Goal: Task Accomplishment & Management: Use online tool/utility

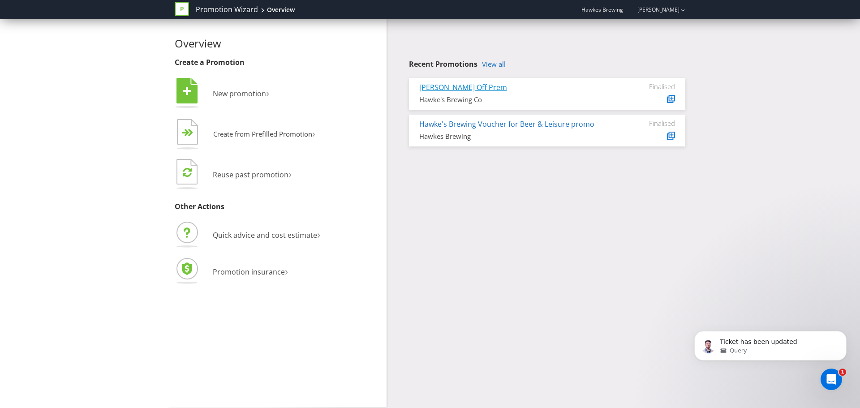
click at [458, 87] on link "[PERSON_NAME] Off Prem" at bounding box center [463, 87] width 88 height 10
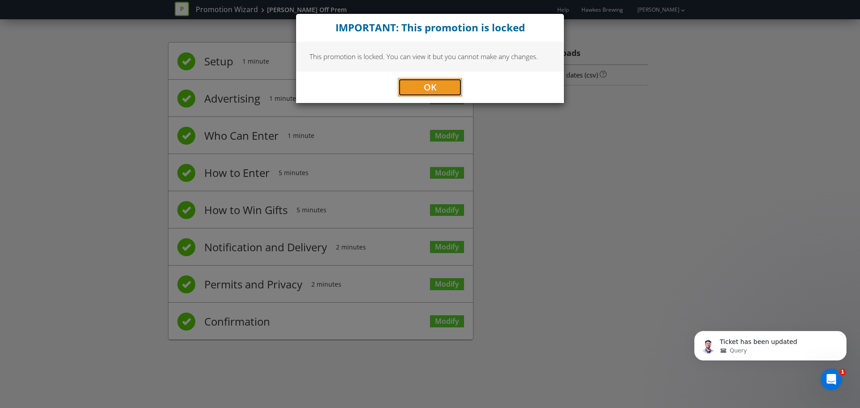
click at [404, 88] on button "OK" at bounding box center [430, 87] width 64 height 18
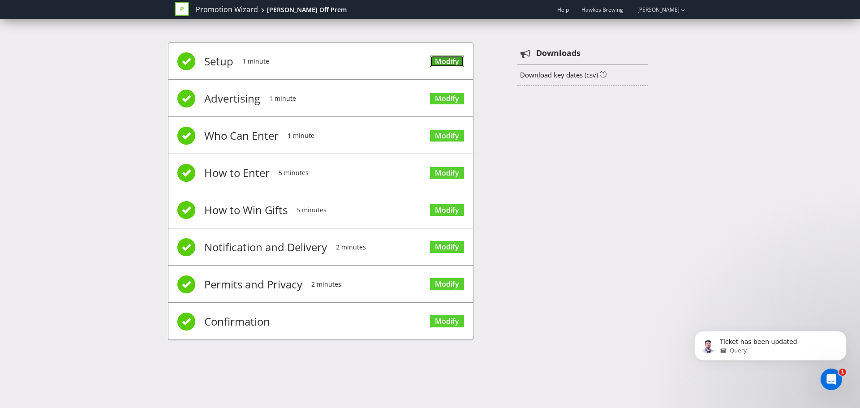
click at [435, 64] on link "Modify" at bounding box center [447, 62] width 34 height 12
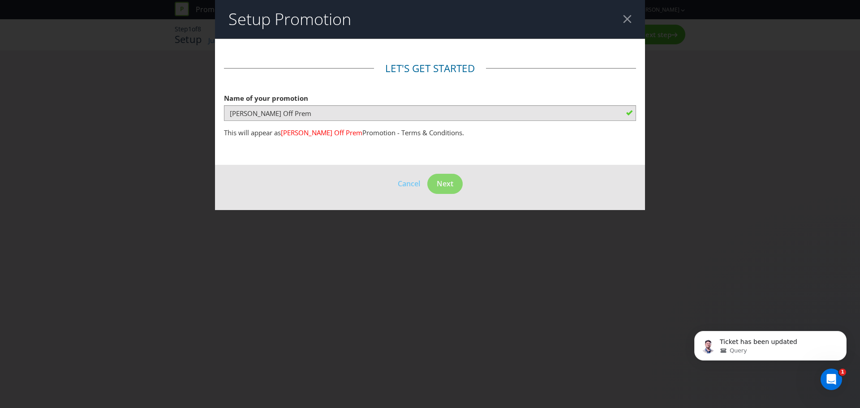
click at [446, 172] on footer "Cancel Next" at bounding box center [430, 187] width 430 height 45
click at [624, 24] on header "Setup Promotion" at bounding box center [430, 19] width 430 height 39
click at [625, 21] on div at bounding box center [627, 19] width 9 height 9
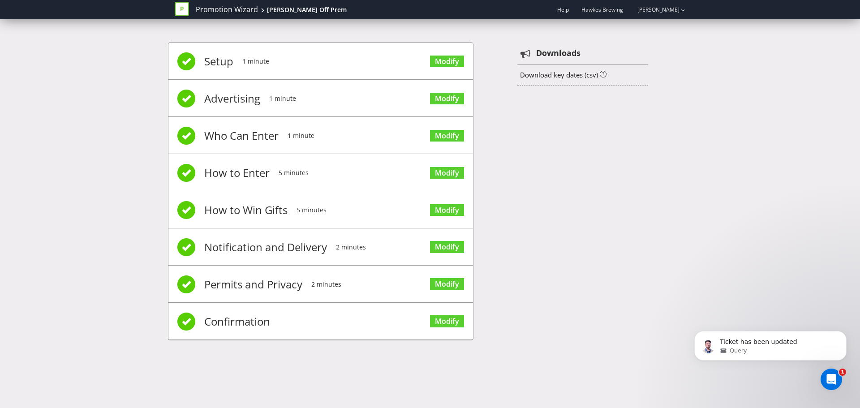
click at [187, 103] on span at bounding box center [186, 99] width 18 height 18
click at [447, 135] on link "Modify" at bounding box center [447, 136] width 34 height 12
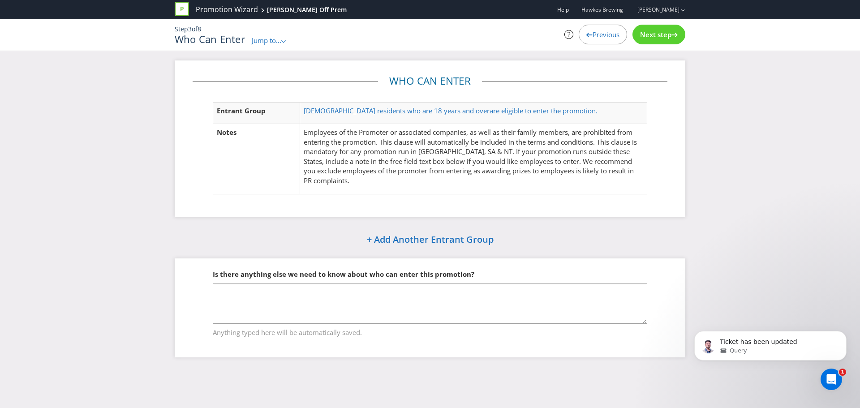
click at [660, 38] on span "Next step" at bounding box center [655, 34] width 31 height 9
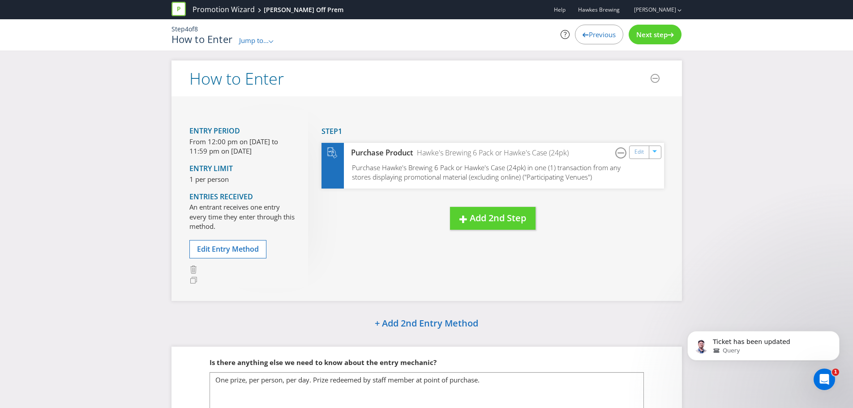
click at [660, 38] on span "Next step" at bounding box center [652, 34] width 31 height 9
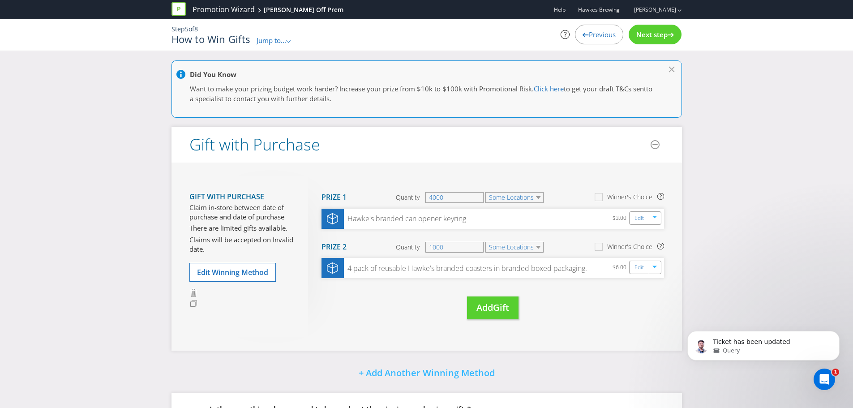
click at [660, 38] on span "Next step" at bounding box center [652, 34] width 31 height 9
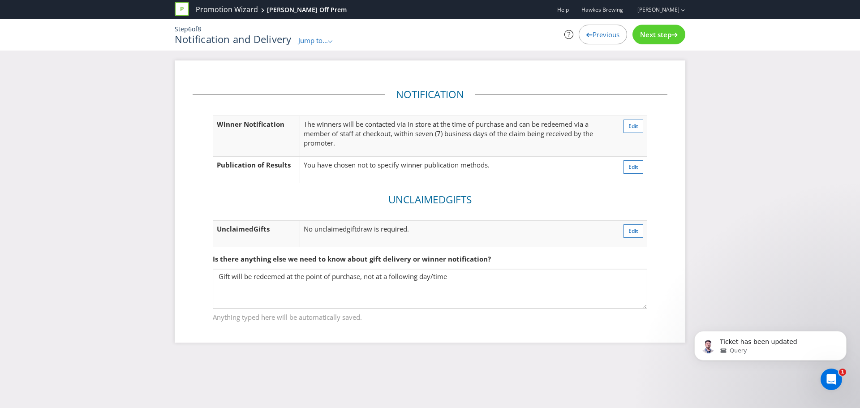
click at [660, 38] on span "Next step" at bounding box center [655, 34] width 31 height 9
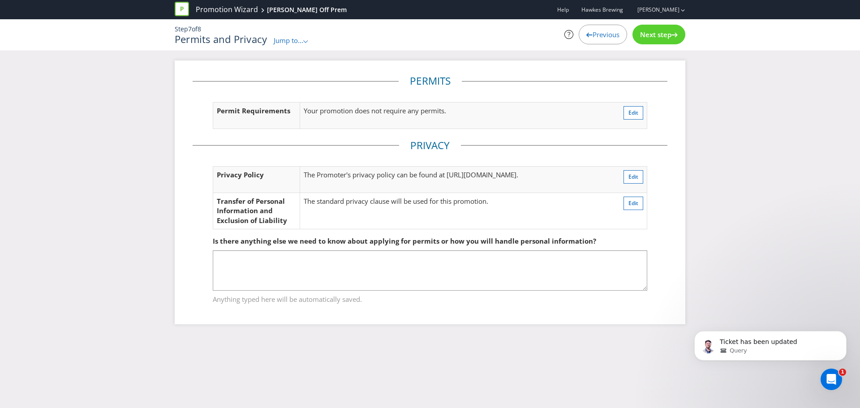
click at [660, 38] on span "Next step" at bounding box center [655, 34] width 31 height 9
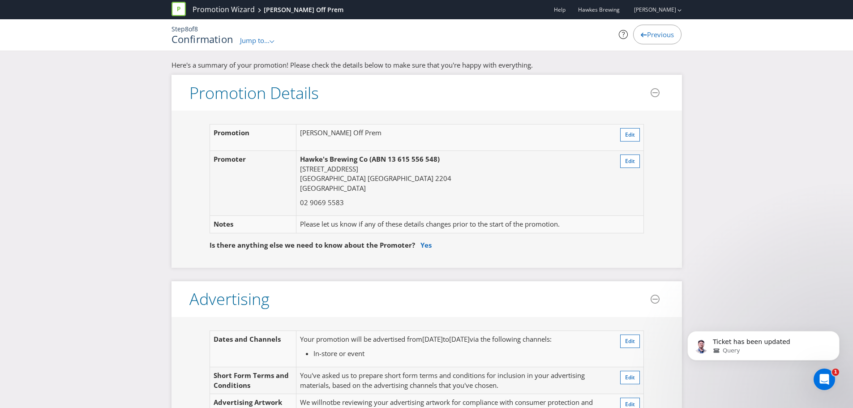
scroll to position [134, 0]
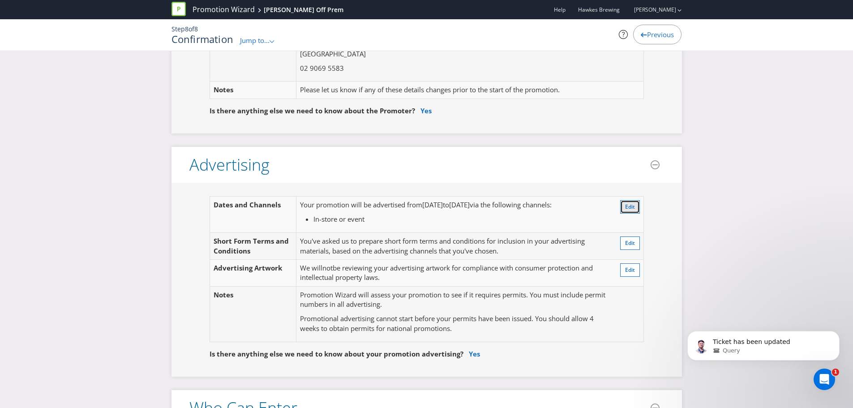
click at [624, 207] on button "Edit" at bounding box center [630, 206] width 20 height 13
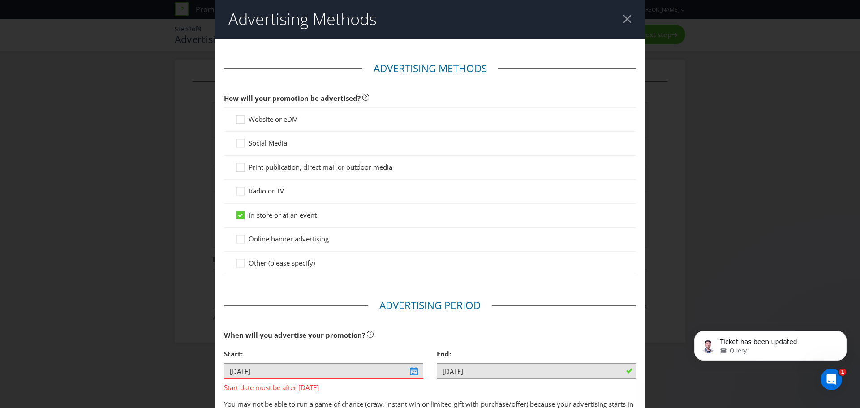
scroll to position [249, 0]
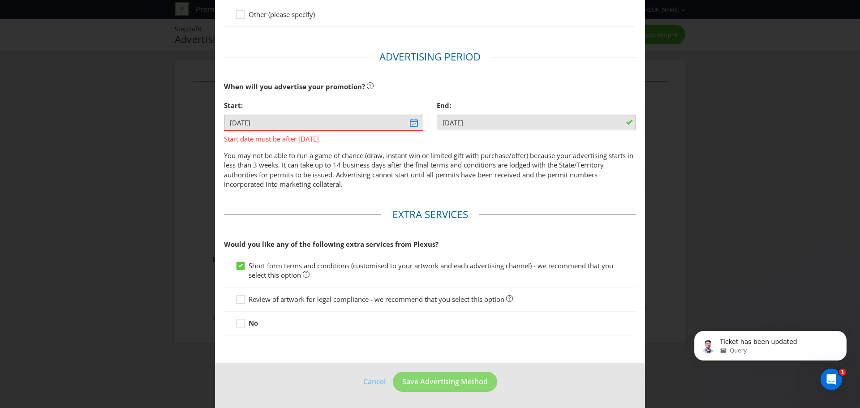
click at [503, 132] on div "End: [DATE]" at bounding box center [536, 116] width 213 height 41
click at [503, 130] on div at bounding box center [536, 130] width 199 height 1
drag, startPoint x: 589, startPoint y: 285, endPoint x: 641, endPoint y: 240, distance: 68.9
click at [595, 282] on div "Short form terms and conditions (customised to your artwork and each advertisin…" at bounding box center [430, 271] width 412 height 34
click at [644, 237] on div "Advertising Methods Advertising Methods How will your promotion be advertised? …" at bounding box center [430, 204] width 860 height 408
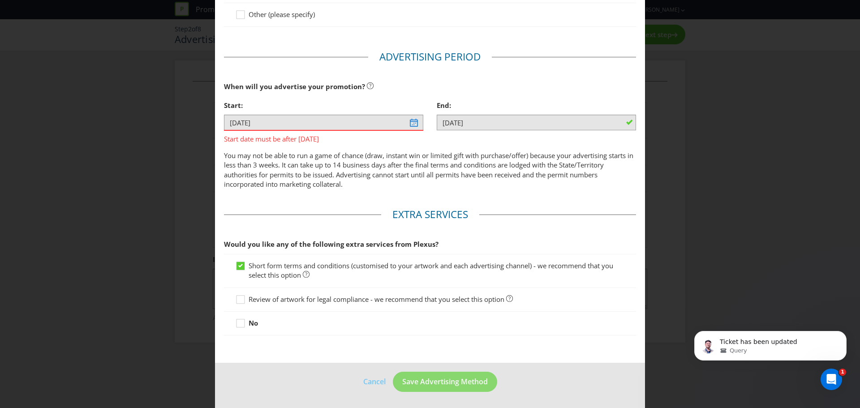
click at [368, 377] on footer "Cancel Save Advertising Method" at bounding box center [430, 385] width 430 height 45
click at [366, 381] on footer "Cancel Save Advertising Method" at bounding box center [430, 385] width 430 height 45
click at [691, 178] on div "Advertising Methods Advertising Methods How will your promotion be advertised? …" at bounding box center [430, 204] width 860 height 408
